Goal: Task Accomplishment & Management: Manage account settings

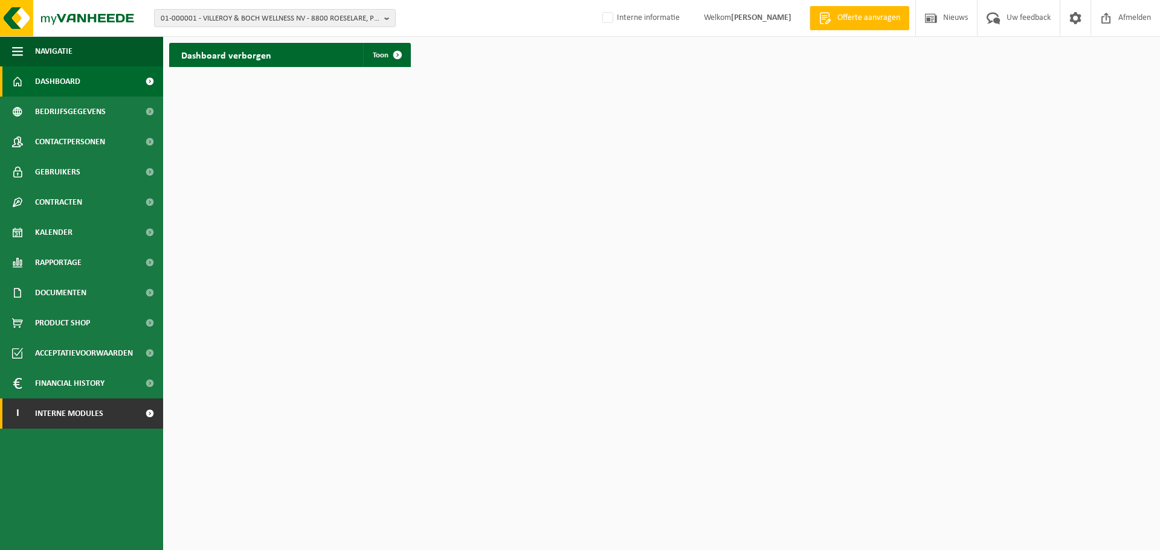
click at [57, 411] on span "Interne modules" at bounding box center [69, 414] width 68 height 30
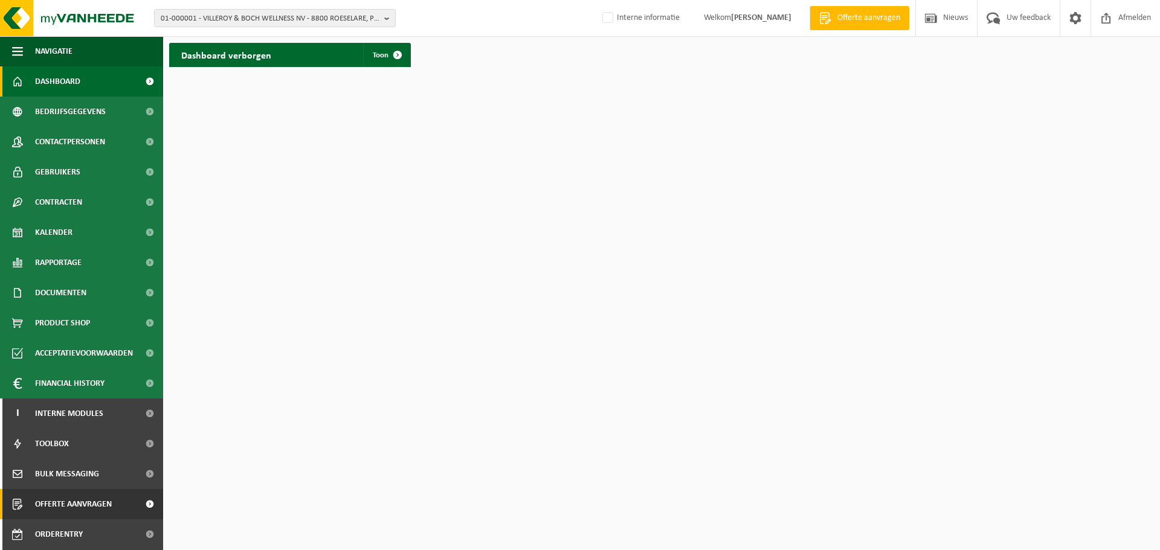
scroll to position [60, 0]
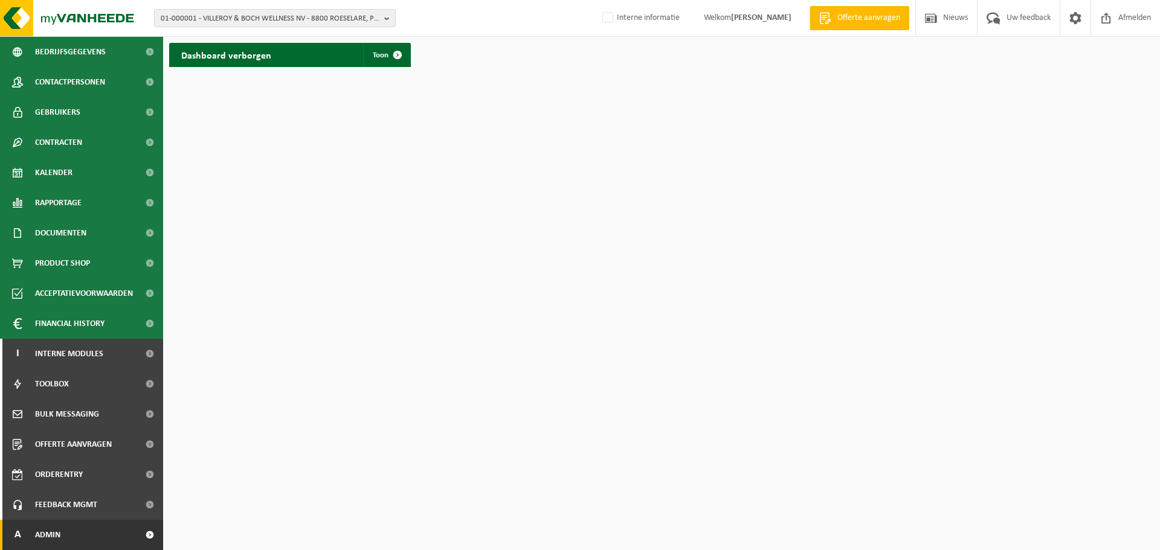
click at [48, 545] on span "Admin" at bounding box center [47, 535] width 25 height 30
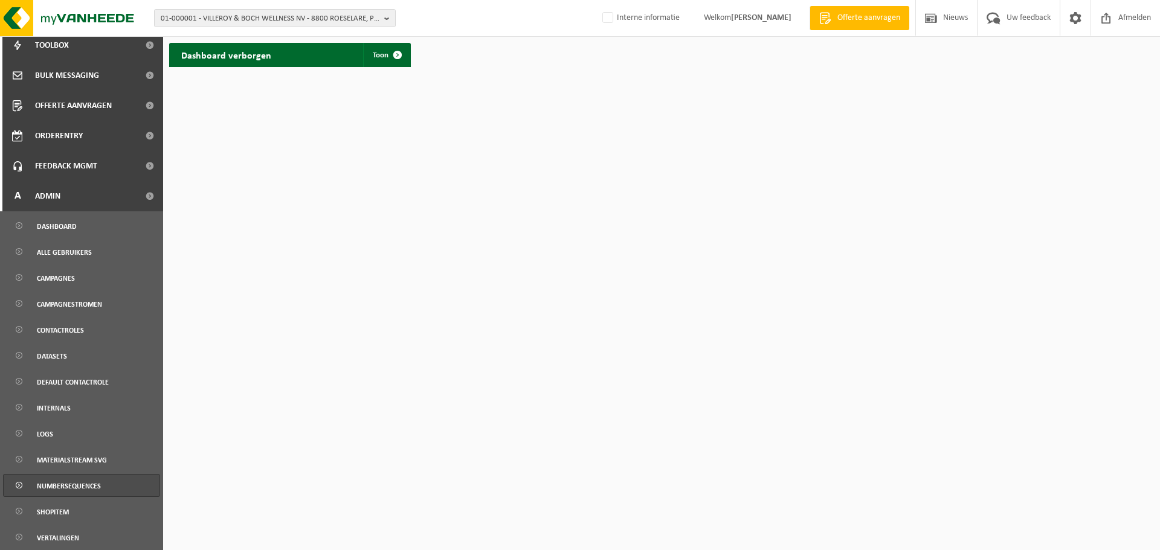
scroll to position [478, 0]
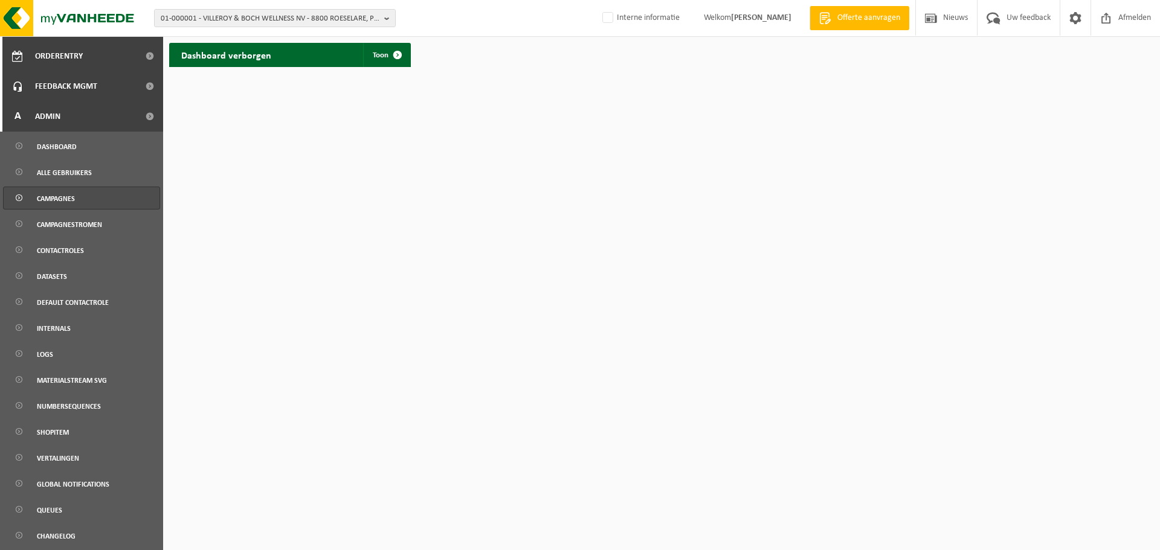
click at [61, 198] on span "Campagnes" at bounding box center [56, 198] width 38 height 23
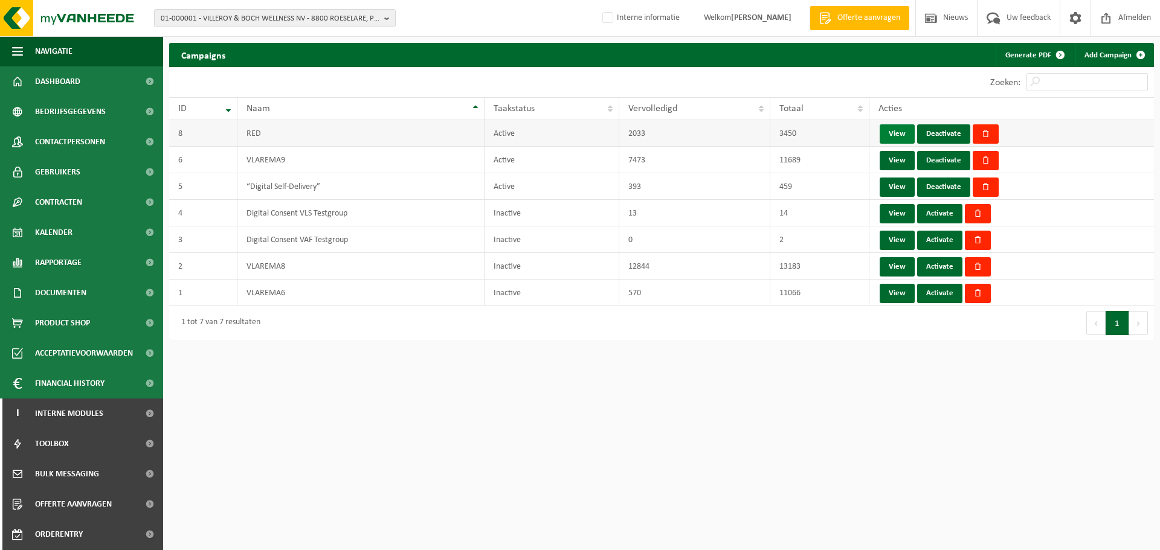
click at [892, 133] on link "View" at bounding box center [896, 133] width 35 height 19
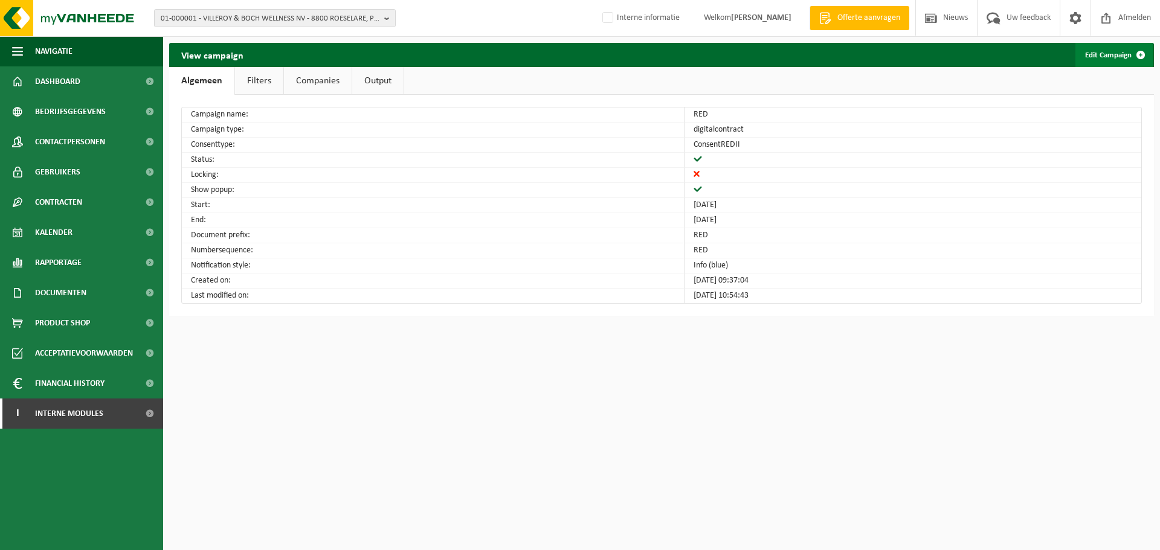
click at [1099, 57] on link "Edit Campaign" at bounding box center [1113, 55] width 77 height 24
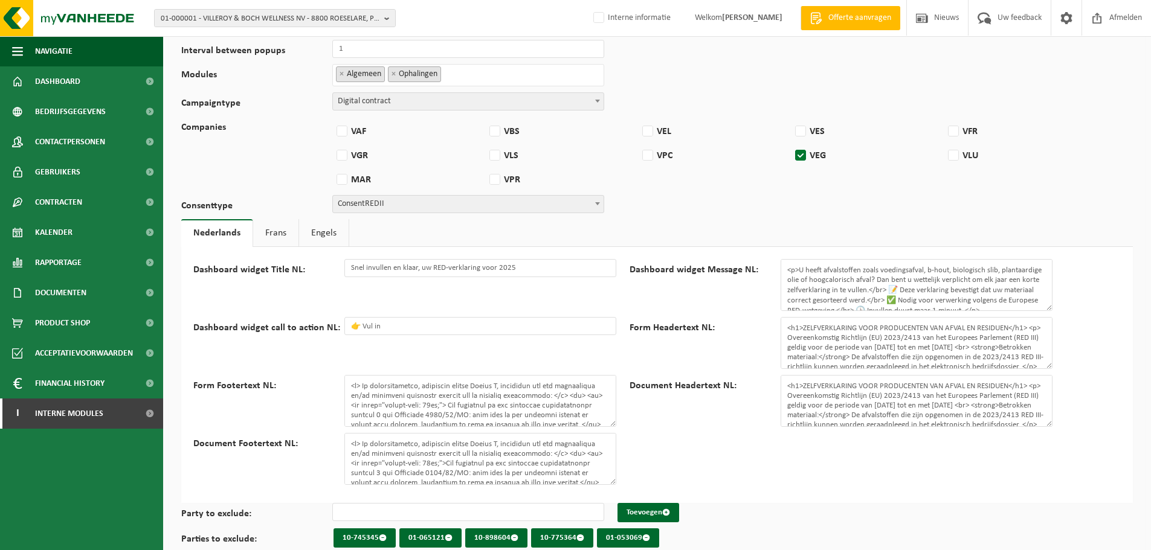
scroll to position [304, 0]
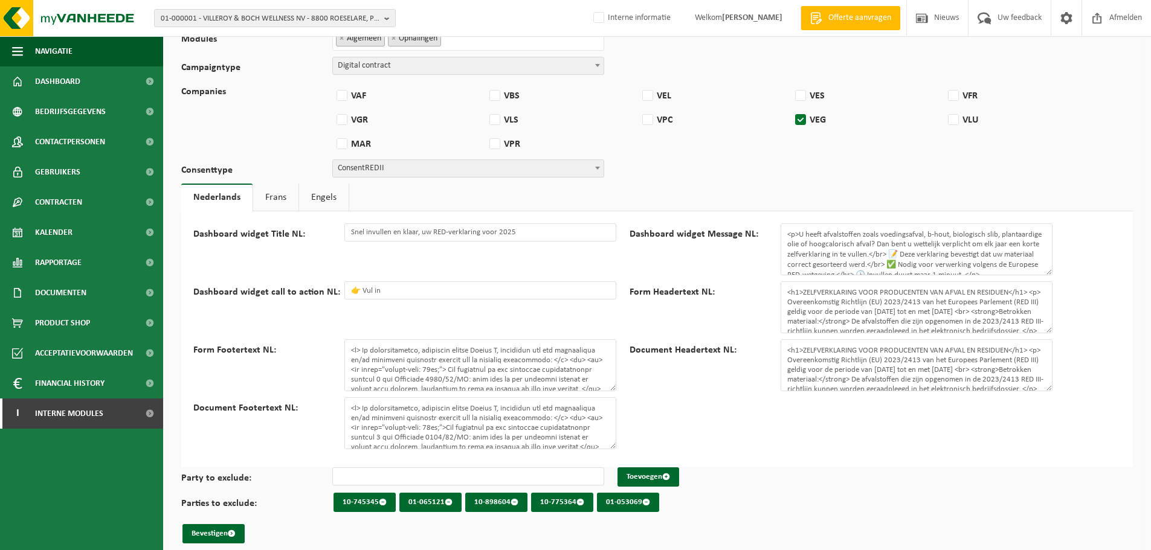
click at [322, 197] on link "Engels" at bounding box center [324, 198] width 50 height 28
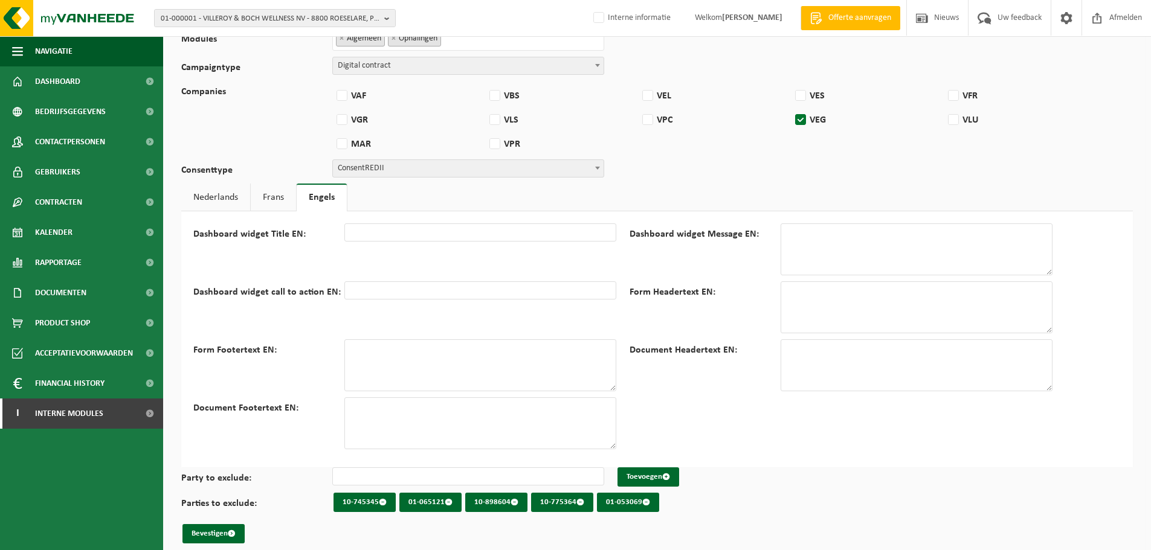
click at [275, 202] on link "Frans" at bounding box center [273, 198] width 45 height 28
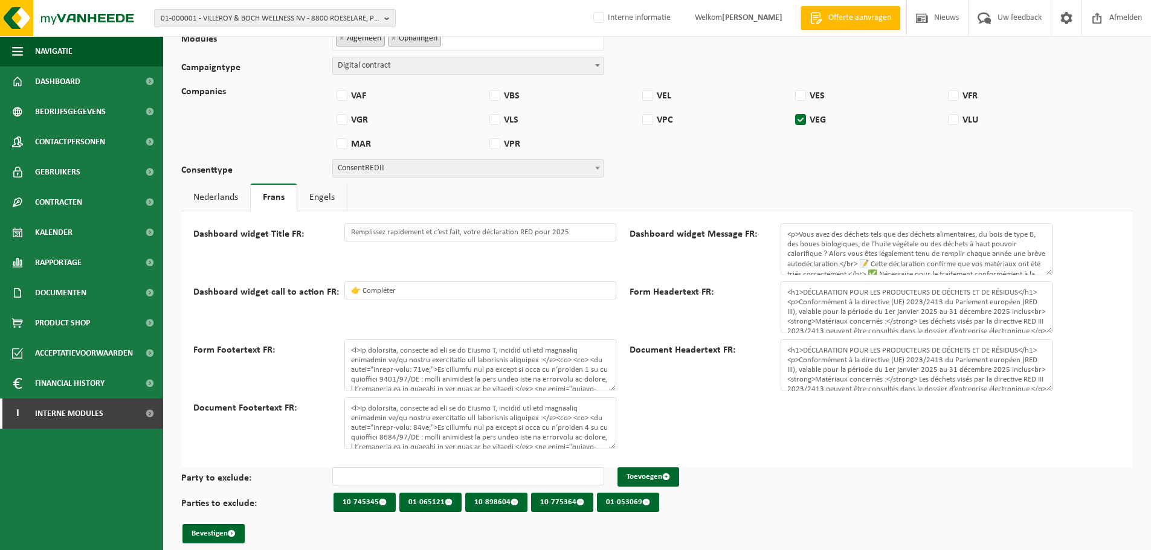
click at [214, 199] on link "Nederlands" at bounding box center [215, 198] width 69 height 28
click at [431, 229] on input "Snel invullen en klaar, uw RED-verklaring voor 2025" at bounding box center [480, 232] width 272 height 18
click at [316, 196] on link "Engels" at bounding box center [324, 198] width 50 height 28
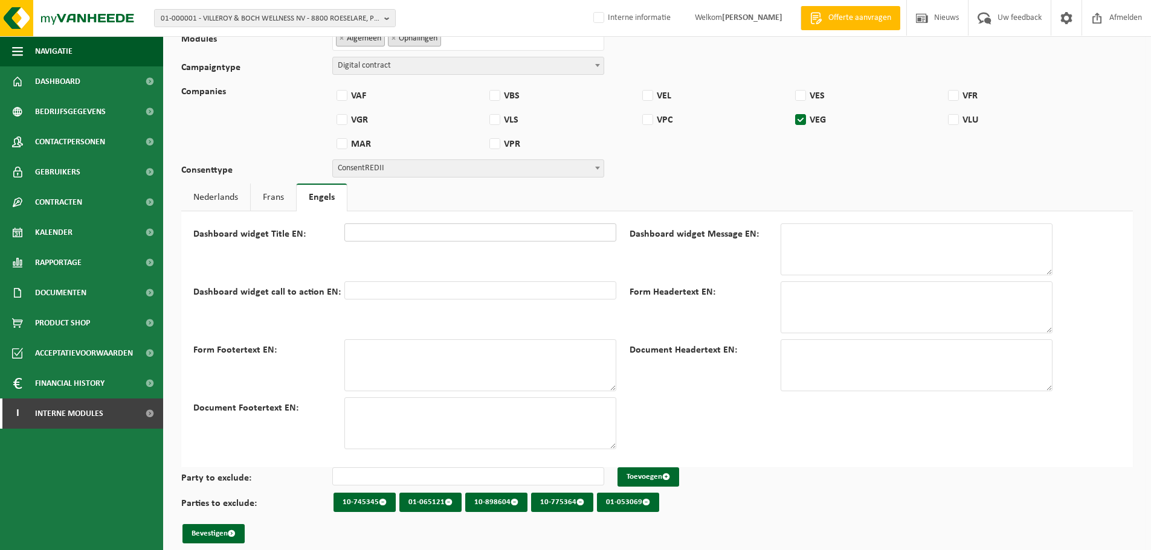
click at [372, 234] on input "Dashboard widget Title EN:" at bounding box center [480, 232] width 272 height 18
paste input "Quick and easy: submit your RED declaration for 2025."
type input "Quick and easy: submit your RED declaration for 2025"
click at [228, 193] on link "Nederlands" at bounding box center [215, 198] width 69 height 28
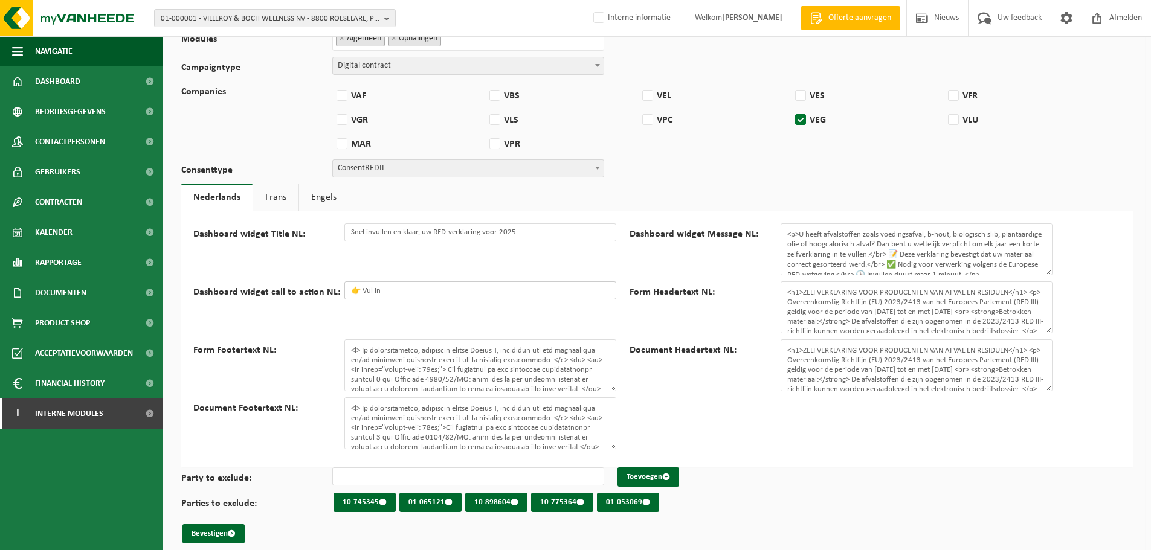
drag, startPoint x: 406, startPoint y: 286, endPoint x: 349, endPoint y: 284, distance: 58.0
click at [349, 284] on input "👉 Vul in" at bounding box center [480, 290] width 272 height 18
click at [329, 201] on link "Engels" at bounding box center [324, 198] width 50 height 28
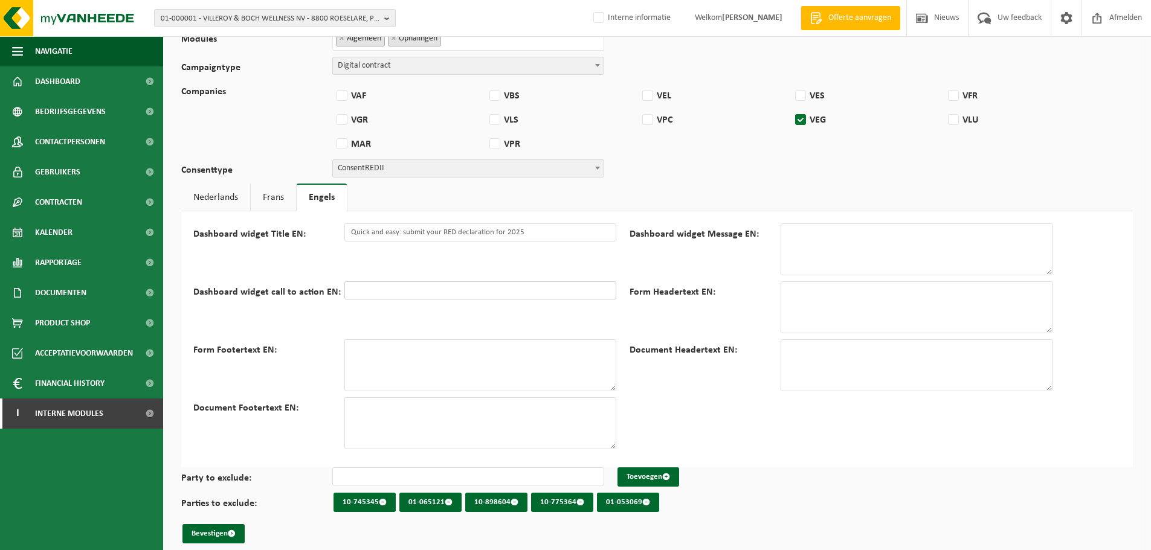
click at [363, 291] on input "Dashboard widget call to action EN:" at bounding box center [480, 290] width 272 height 18
paste input "👉 Fill in the form"
type input "👉 Fill in the form"
click at [222, 199] on link "Nederlands" at bounding box center [215, 198] width 69 height 28
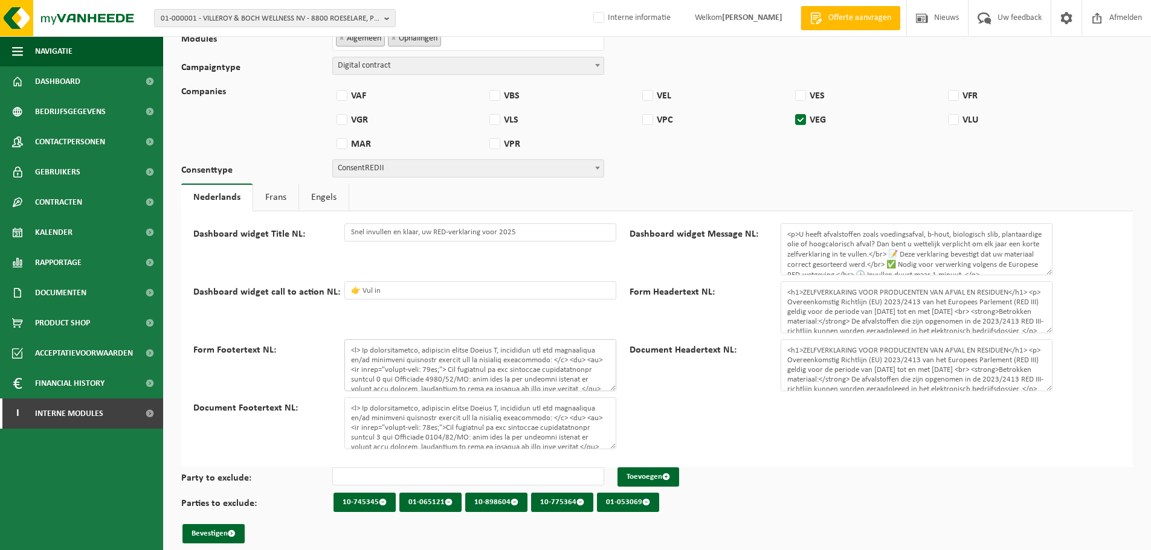
click at [434, 359] on textarea "Form Footertext NL:" at bounding box center [480, 365] width 272 height 52
click at [440, 350] on textarea "Form Footertext NL:" at bounding box center [480, 365] width 272 height 52
click at [338, 198] on link "Engels" at bounding box center [324, 198] width 50 height 28
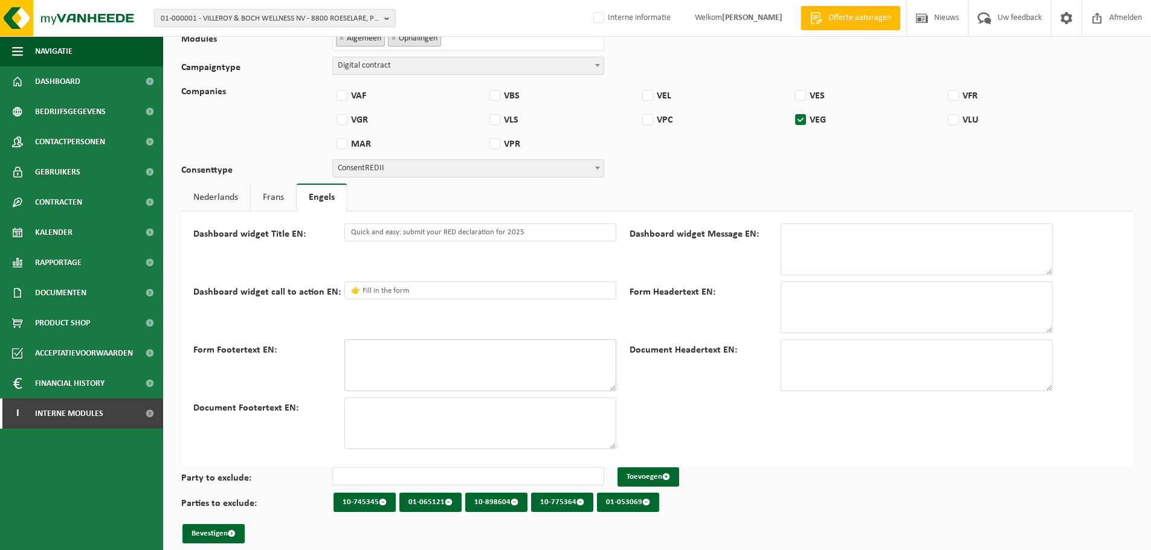
click at [401, 355] on textarea "Form Footertext EN:" at bounding box center [480, 365] width 272 height 52
paste textarea "<p> The undersigned, acting on behalf of Party A, declares that the collected a…"
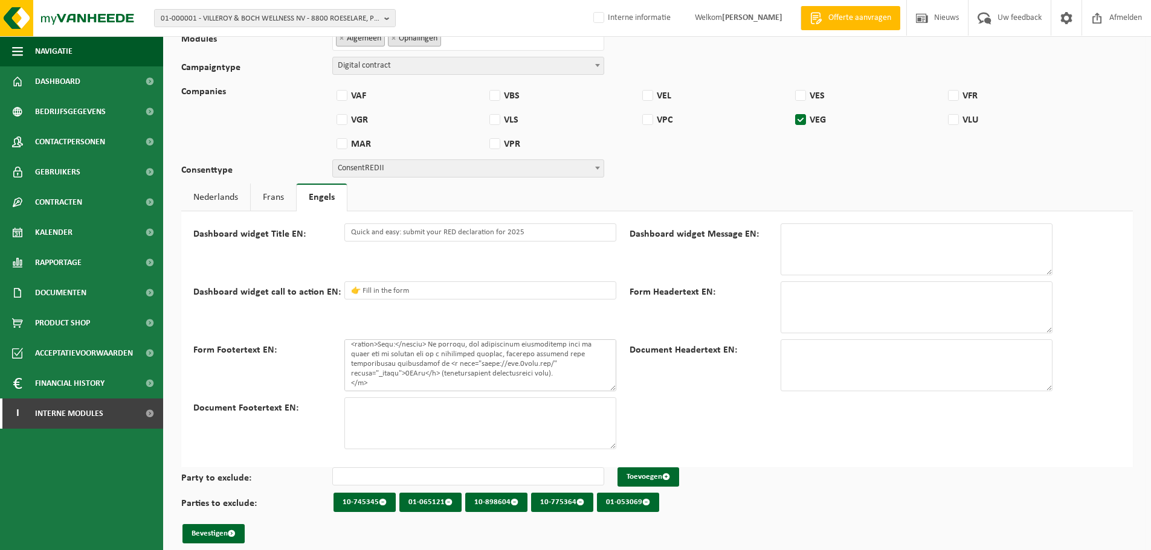
scroll to position [245, 0]
type textarea "<p> The undersigned, acting on behalf of Party A, declares that the collected a…"
click at [211, 198] on link "Nederlands" at bounding box center [215, 198] width 69 height 28
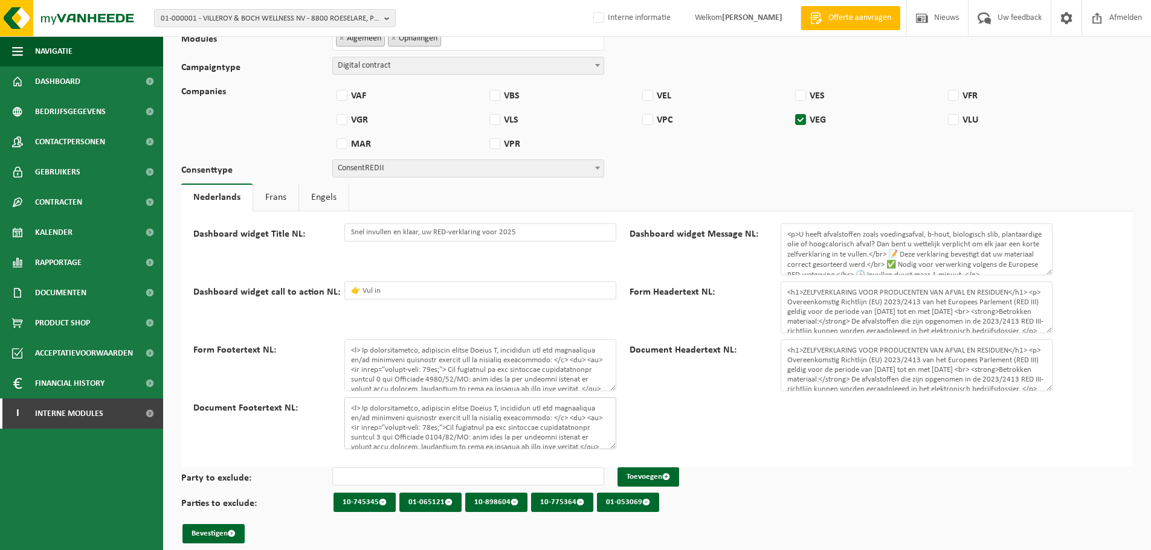
click at [428, 405] on textarea "Document Footertext NL:" at bounding box center [480, 423] width 272 height 52
click at [434, 414] on textarea "Document Footertext NL:" at bounding box center [480, 423] width 272 height 52
click at [322, 201] on link "Engels" at bounding box center [324, 198] width 50 height 28
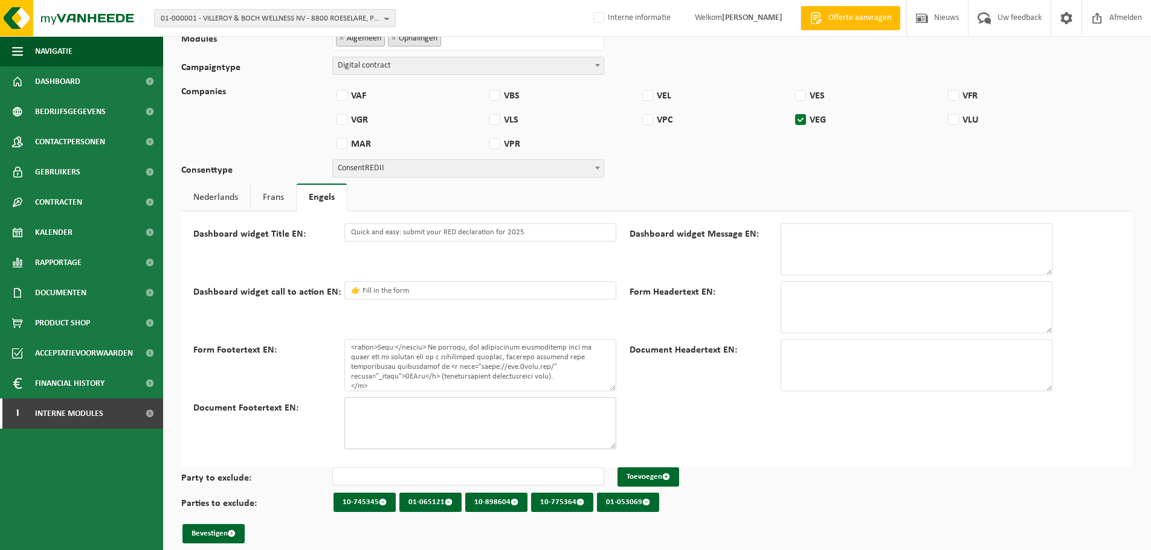
click at [416, 437] on textarea "Document Footertext EN:" at bounding box center [480, 423] width 272 height 52
click at [420, 412] on textarea "Document Footertext EN:" at bounding box center [480, 423] width 272 height 52
paste textarea "<p> The undersigned, acting on behalf of Party A, declares that the collected a…"
type textarea "<p> The undersigned, acting on behalf of Party A, declares that the collected a…"
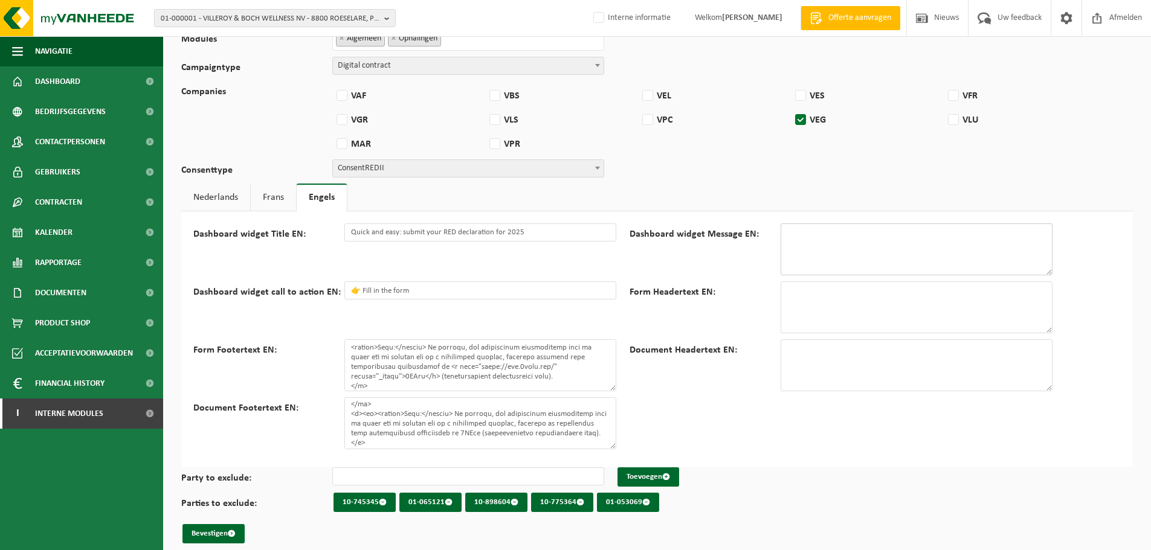
click at [814, 235] on textarea "Dashboard widget Message EN:" at bounding box center [916, 249] width 272 height 52
click at [223, 196] on link "Nederlands" at bounding box center [215, 198] width 69 height 28
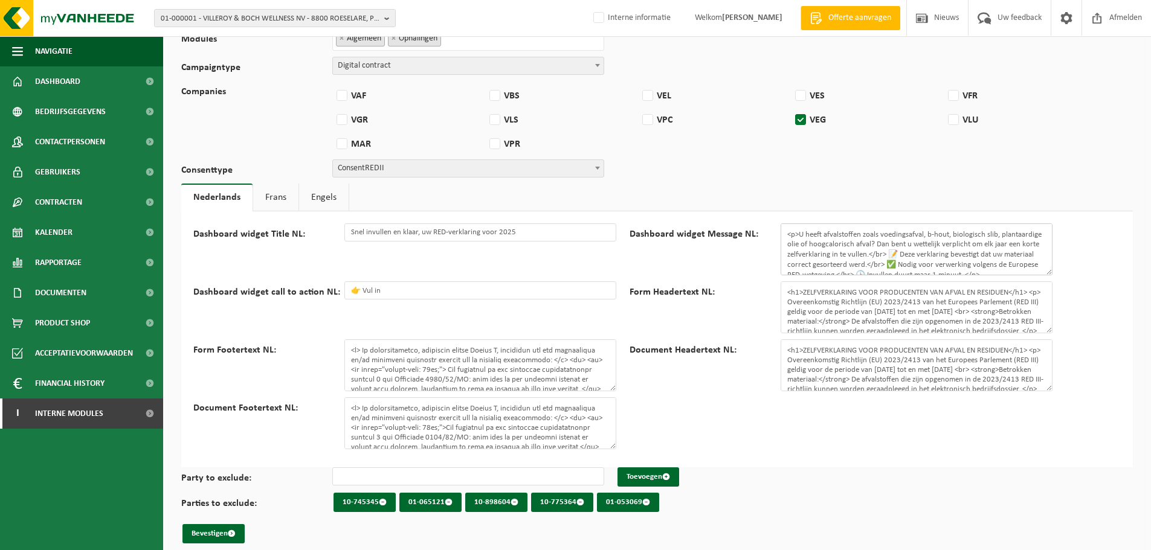
click at [861, 252] on textarea "<p>U heeft afvalstoffen zoals voedingsafval, b-hout, biologisch slib, plantaard…" at bounding box center [916, 249] width 272 height 52
click at [825, 241] on textarea "<p>U heeft afvalstoffen zoals voedingsafval, b-hout, biologisch slib, plantaard…" at bounding box center [916, 249] width 272 height 52
click at [329, 193] on link "Engels" at bounding box center [324, 198] width 50 height 28
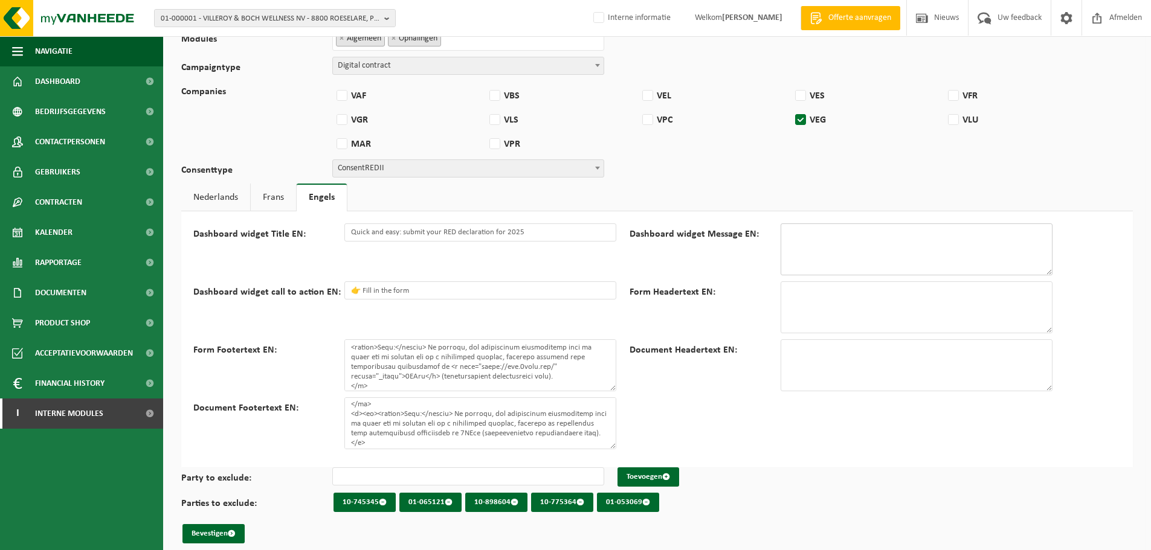
click at [866, 235] on textarea "Dashboard widget Message EN:" at bounding box center [916, 249] width 272 height 52
paste textarea "<p>Do you handle waste materials such as food waste, B-wood, biological sludge,…"
type textarea "<p>Do you handle waste materials such as food waste, B-wood, biological sludge,…"
click at [885, 304] on textarea "Form Headertext EN:" at bounding box center [916, 307] width 272 height 52
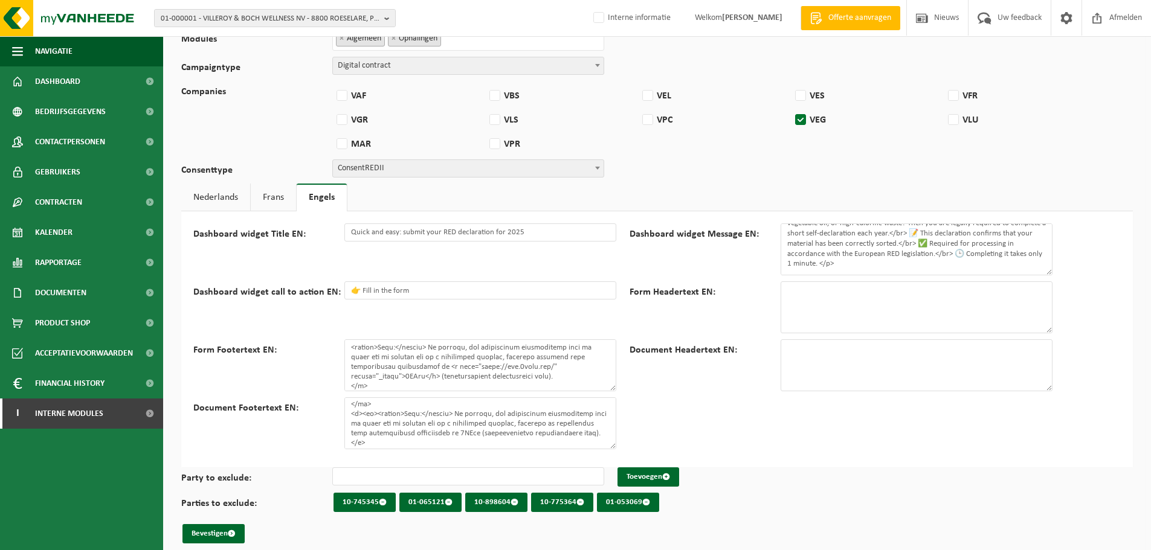
click at [221, 198] on link "Nederlands" at bounding box center [215, 198] width 69 height 28
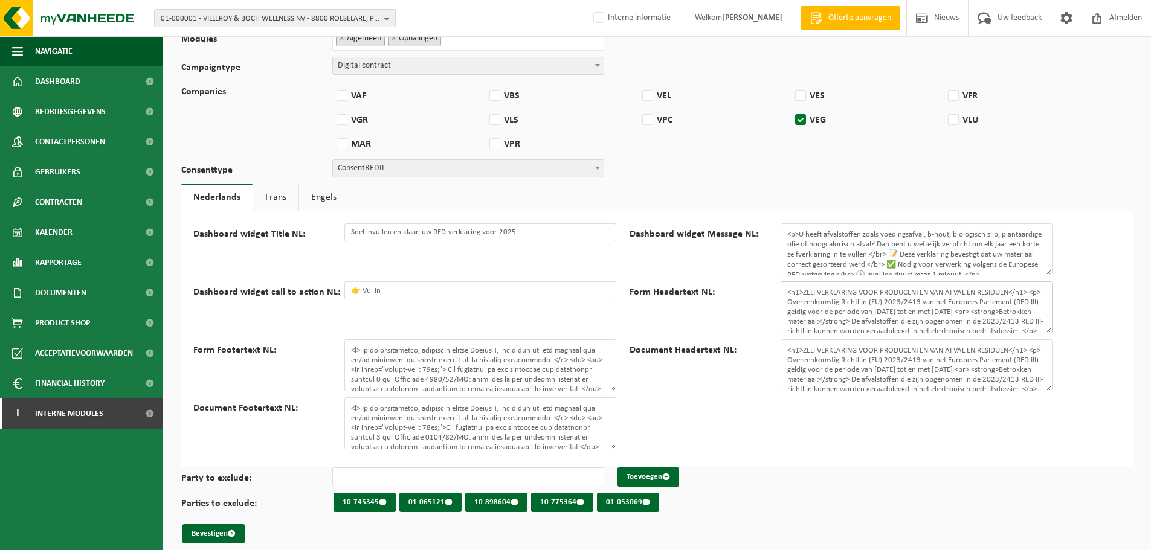
click at [857, 309] on textarea "<h1>ZELFVERKLARING VOOR PRODUCENTEN VAN AFVAL EN RESIDUEN</h1> <p> Overeenkomst…" at bounding box center [916, 307] width 272 height 52
click at [318, 194] on link "Engels" at bounding box center [324, 198] width 50 height 28
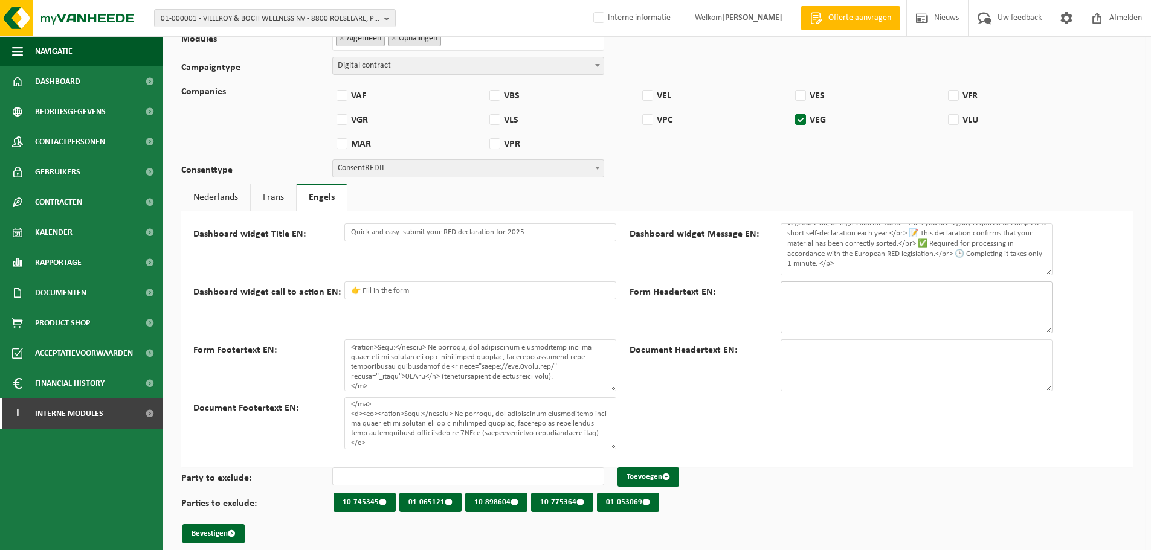
click at [895, 306] on textarea "Form Headertext EN:" at bounding box center [916, 307] width 272 height 52
paste textarea "<h1>SELF-DECLARATION FOR PRODUCERS OF WASTE AND RESIDUES</h1> <p> In accordance…"
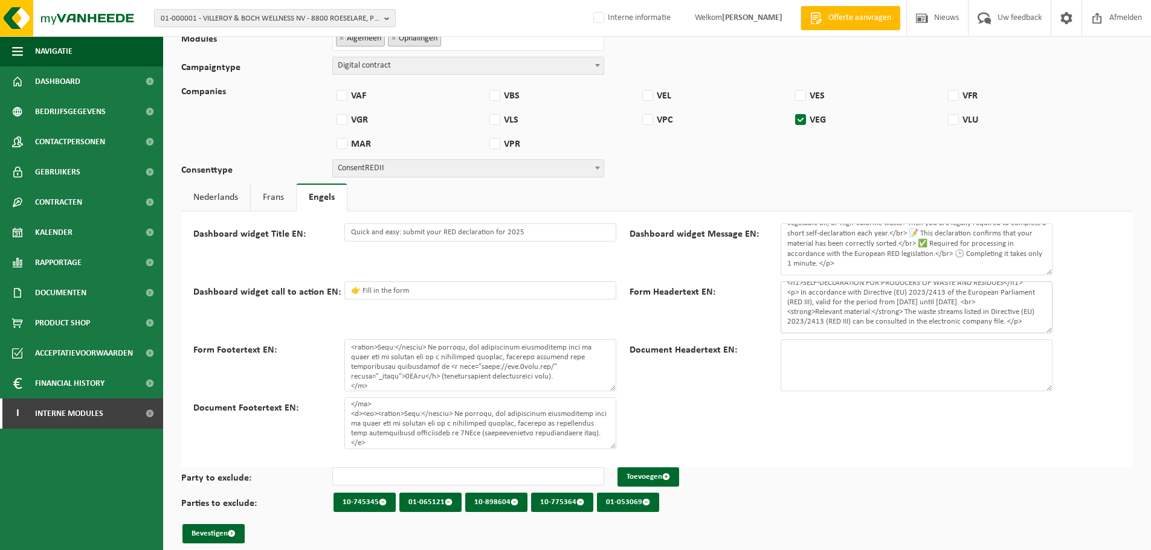
scroll to position [18, 0]
type textarea "<h1>SELF-DECLARATION FOR PRODUCERS OF WASTE AND RESIDUES</h1> <p> In accordance…"
click at [878, 360] on textarea "Document Headertext EN:" at bounding box center [916, 365] width 272 height 52
click at [202, 203] on link "Nederlands" at bounding box center [215, 198] width 69 height 28
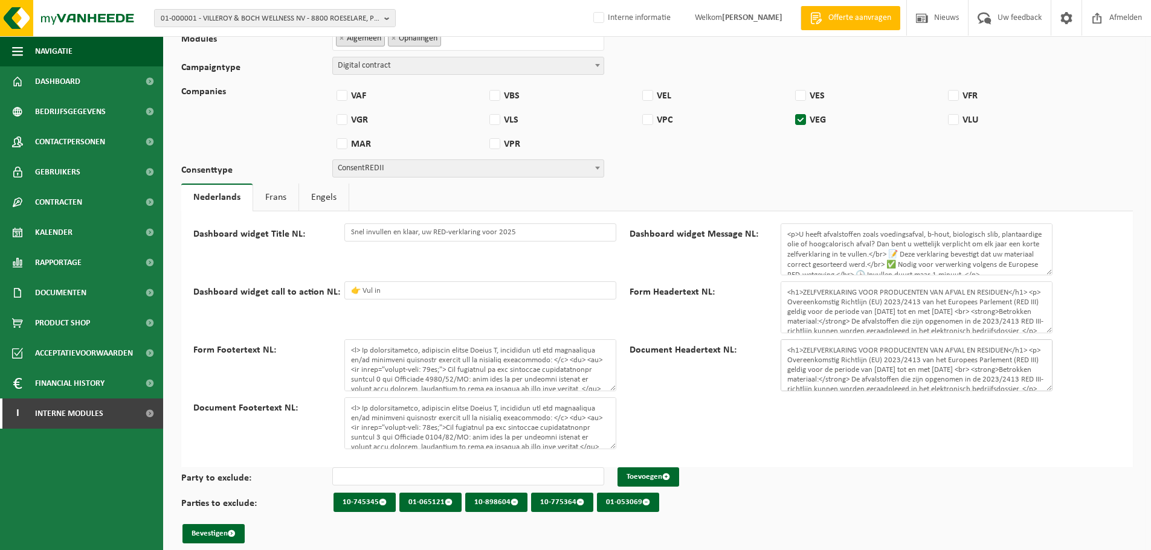
click at [857, 345] on textarea "<h1>ZELFVERKLARING VOOR PRODUCENTEN VAN AFVAL EN RESIDUEN</h1> <p> Overeenkomst…" at bounding box center [916, 365] width 272 height 52
click at [324, 198] on link "Engels" at bounding box center [324, 198] width 50 height 28
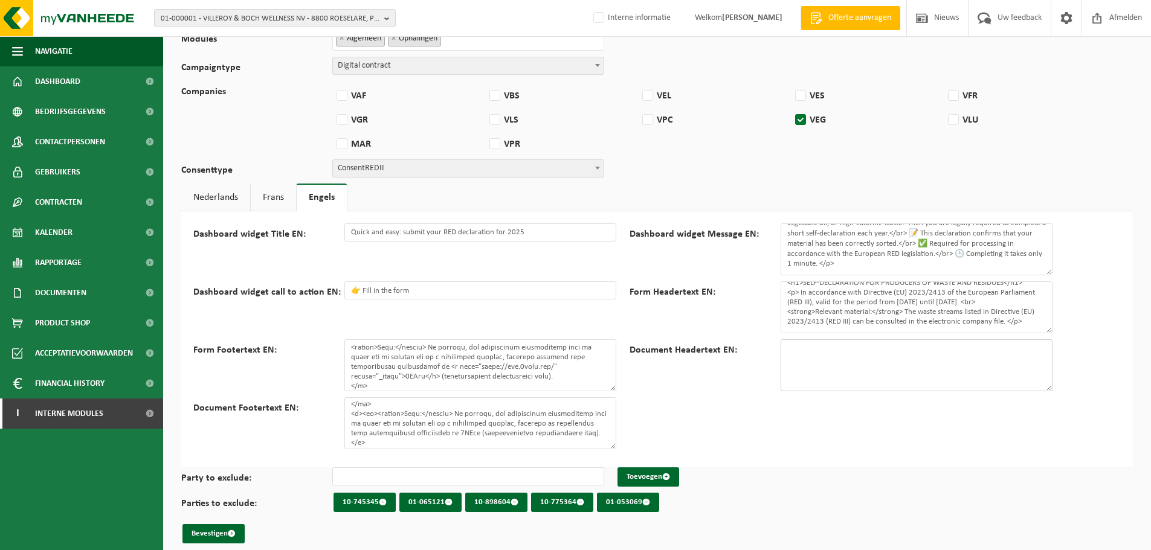
click at [884, 367] on textarea "Document Headertext EN:" at bounding box center [916, 365] width 272 height 52
paste textarea "<h1>SELF-DECLARATION FOR PRODUCERS OF WASTE AND RESIDUES</h1> <p> In accordance…"
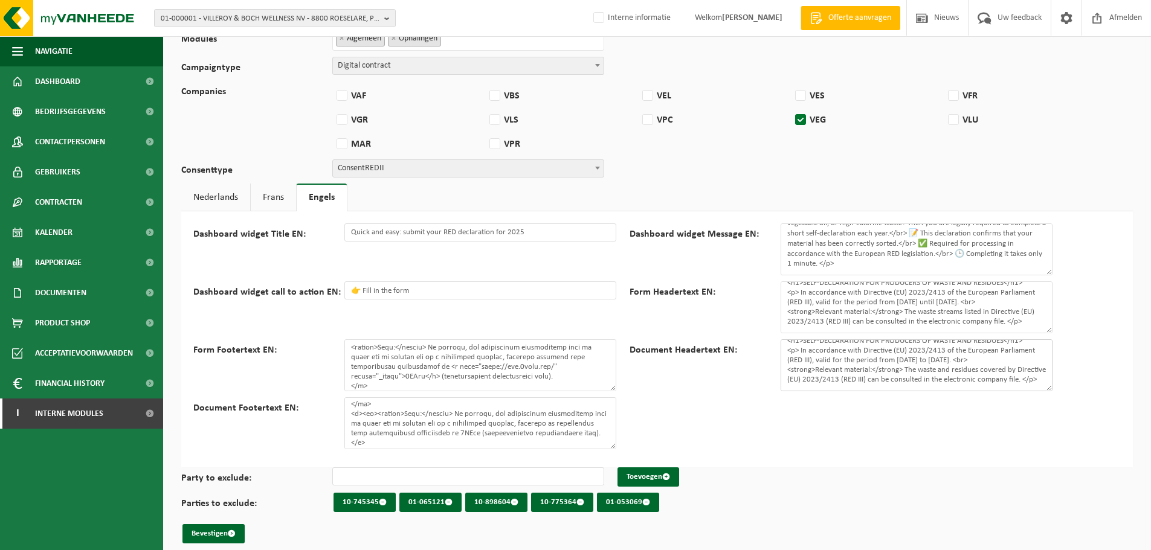
type textarea "<h1>SELF-DECLARATION FOR PRODUCERS OF WASTE AND RESIDUES</h1> <p> In accordance…"
click at [884, 416] on div "Dashboard widget Title EN: Quick and easy: submit your RED declaration for 2025…" at bounding box center [656, 339] width 951 height 256
click at [219, 524] on button "Bevestigen" at bounding box center [213, 533] width 62 height 19
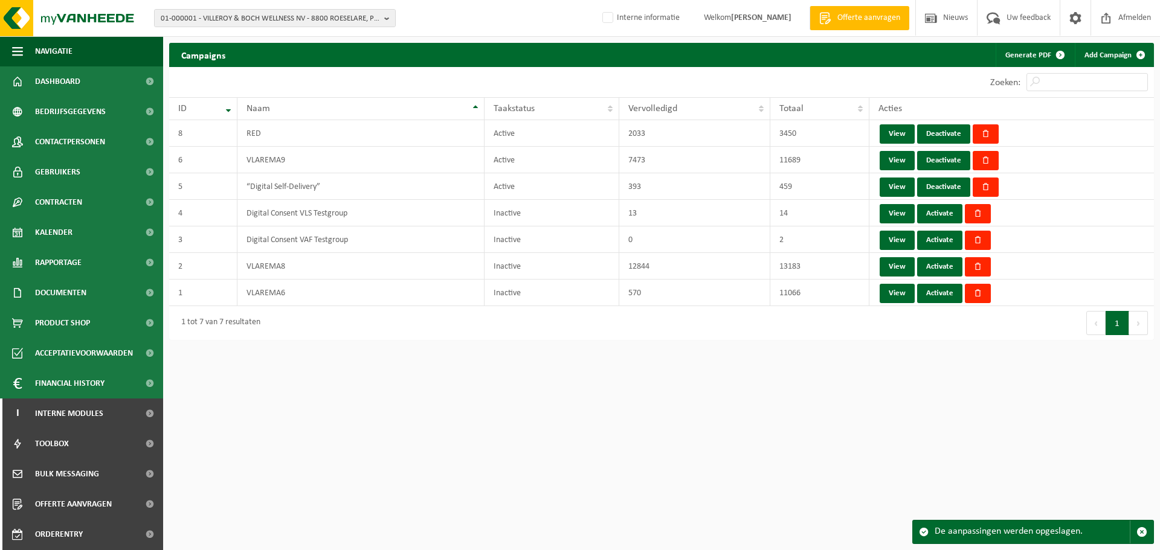
click at [776, 85] on div "Zoeken:" at bounding box center [907, 82] width 492 height 30
